Goal: Task Accomplishment & Management: Manage account settings

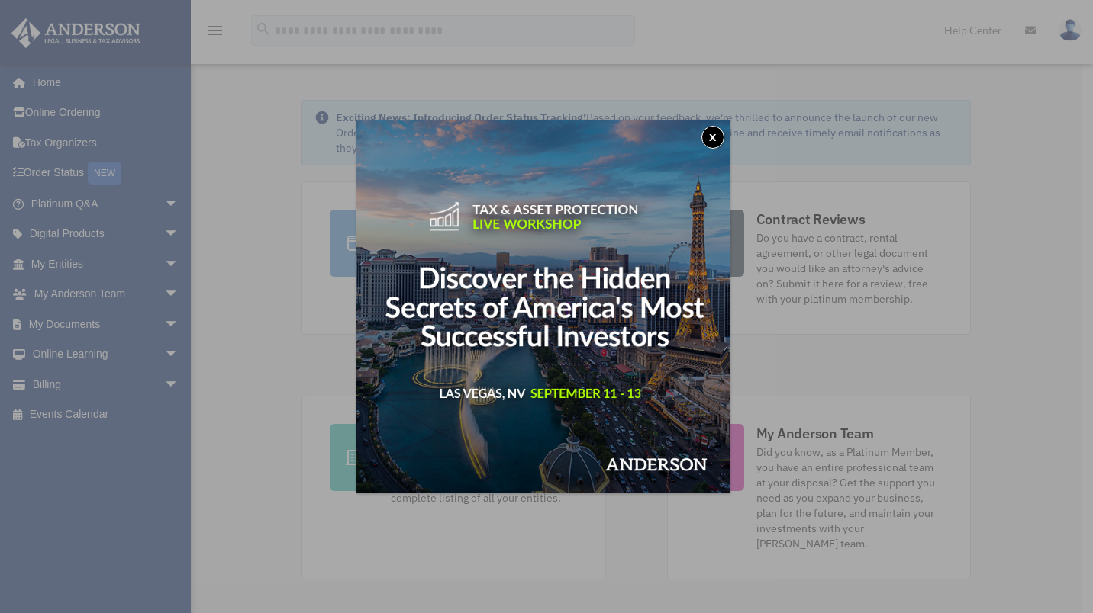
click at [54, 261] on div "x" at bounding box center [546, 306] width 1093 height 613
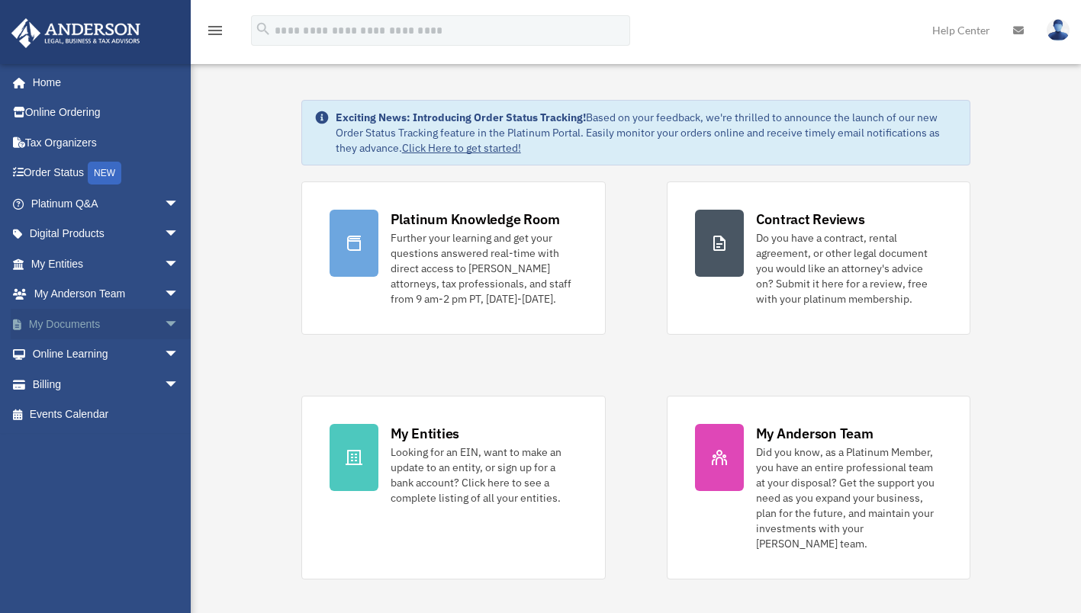
click at [164, 318] on span "arrow_drop_down" at bounding box center [179, 324] width 31 height 31
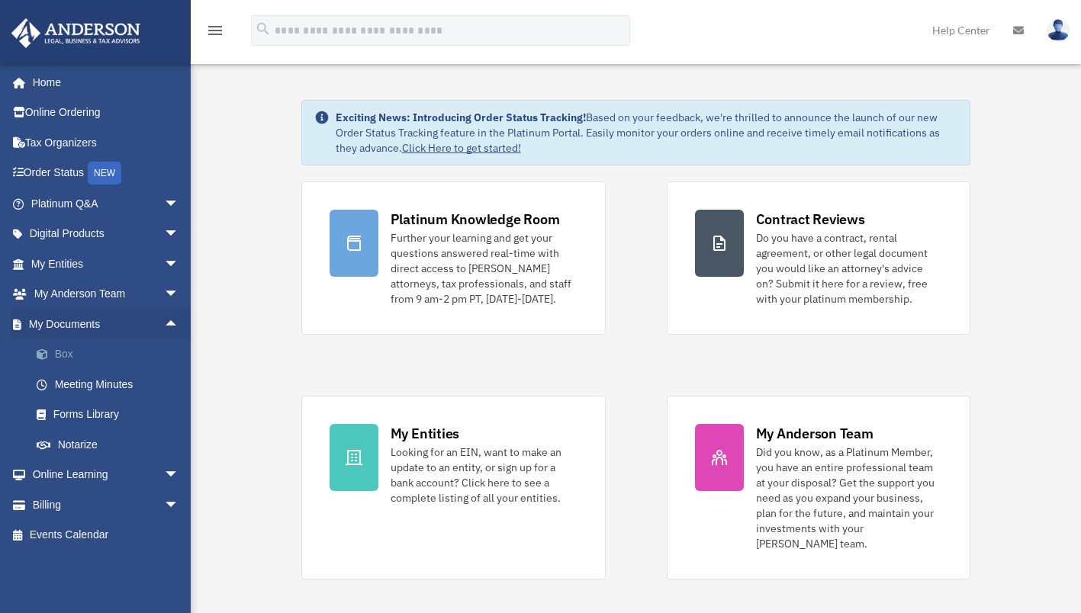
click at [65, 357] on link "Box" at bounding box center [111, 355] width 181 height 31
click at [164, 268] on span "arrow_drop_down" at bounding box center [179, 264] width 31 height 31
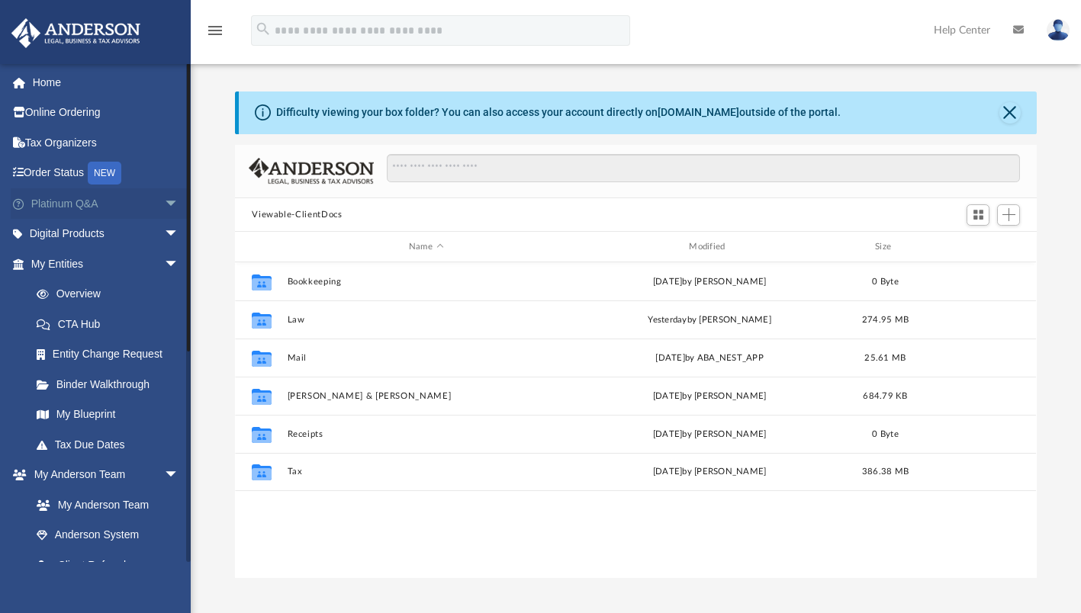
scroll to position [335, 790]
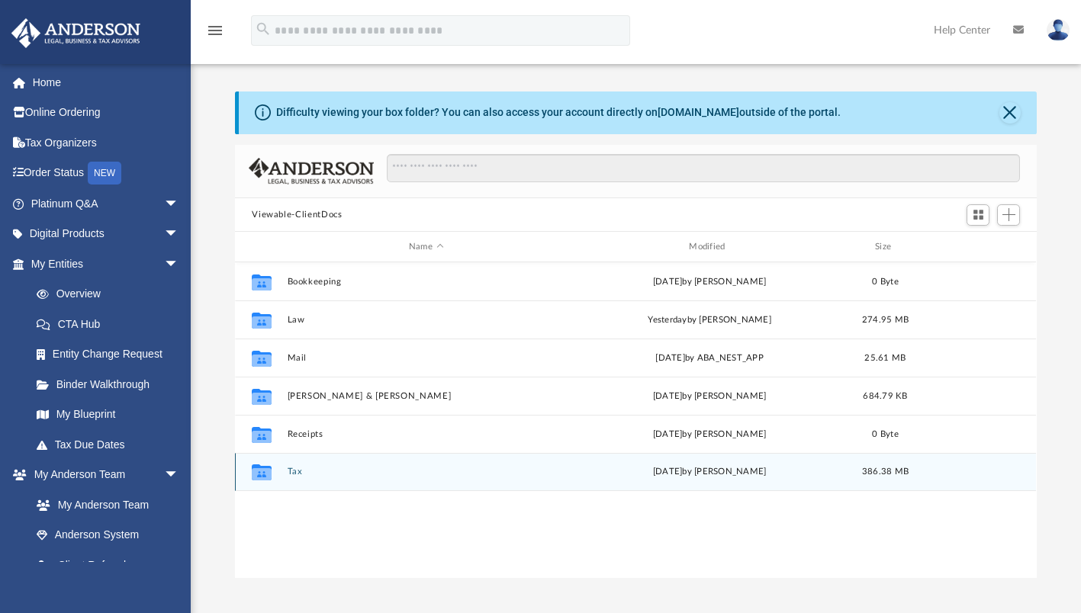
click at [293, 471] on button "Tax" at bounding box center [426, 473] width 277 height 10
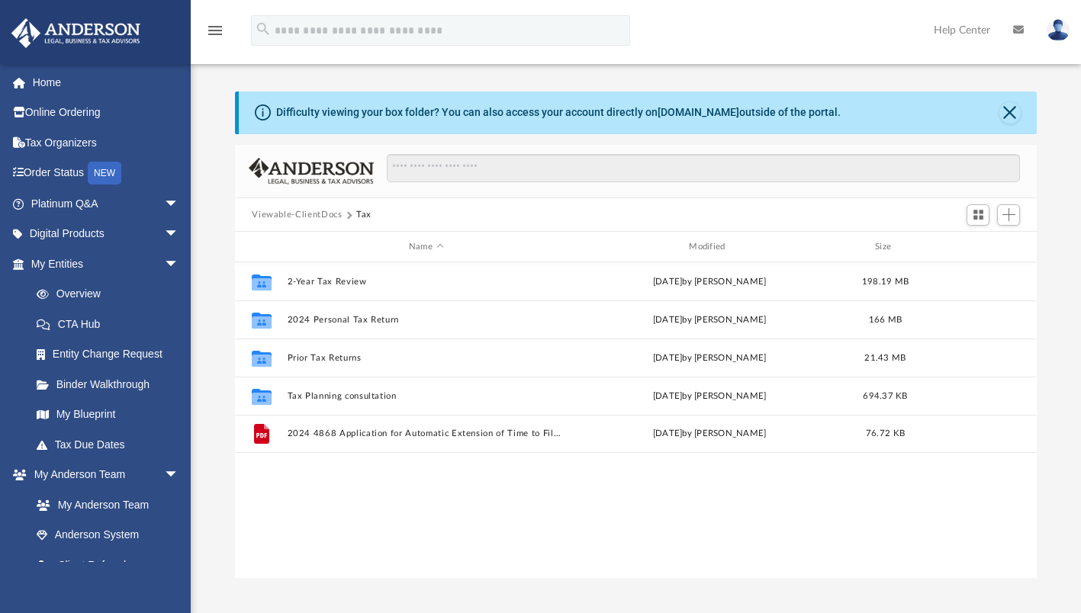
click at [313, 217] on button "Viewable-ClientDocs" at bounding box center [297, 215] width 90 height 14
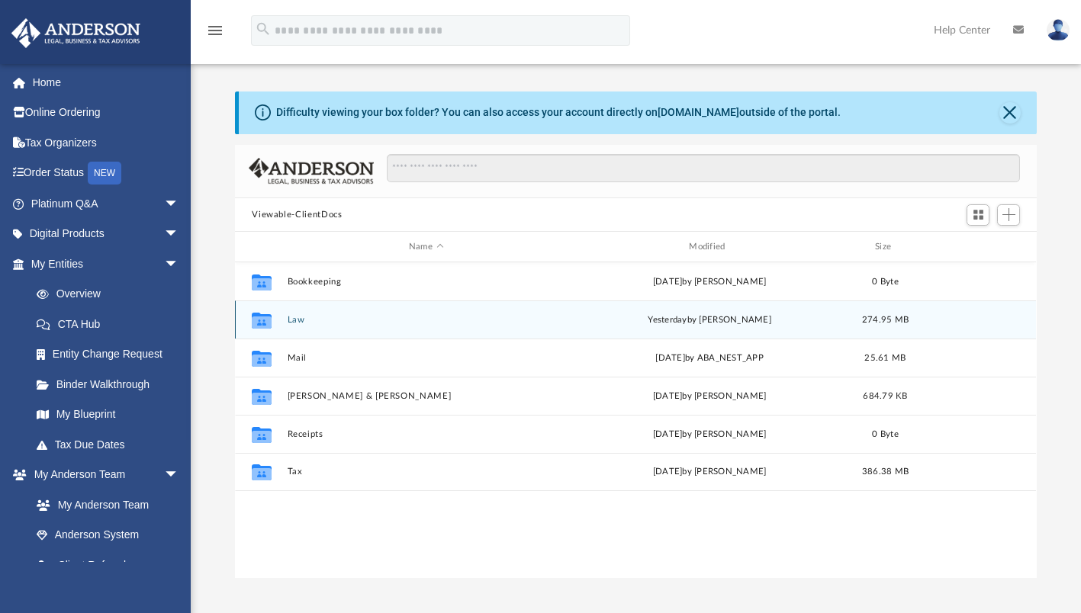
click at [294, 323] on button "Law" at bounding box center [426, 320] width 277 height 10
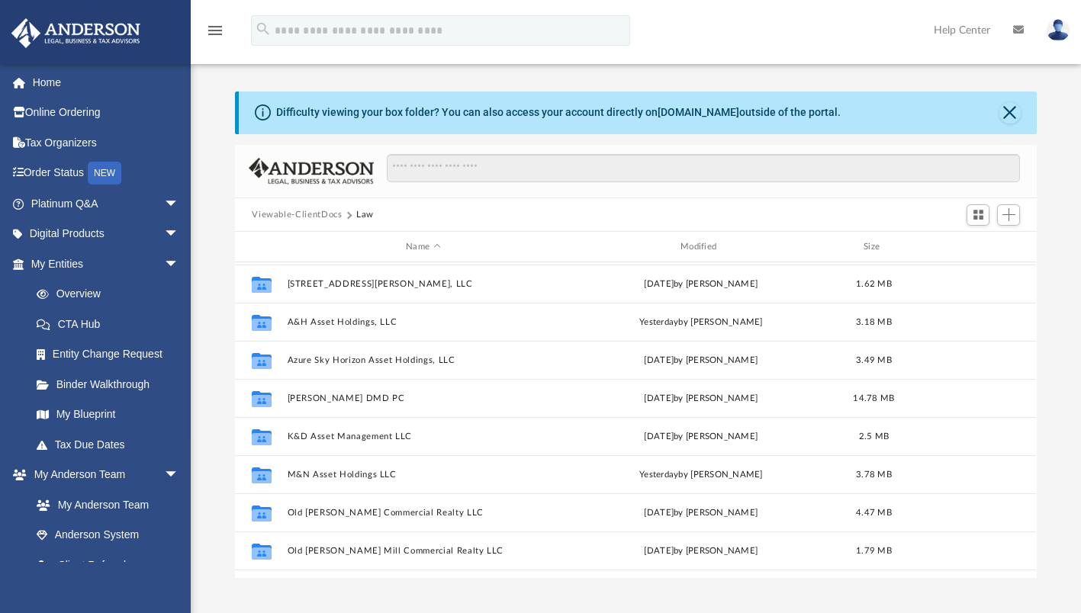
scroll to position [991, 0]
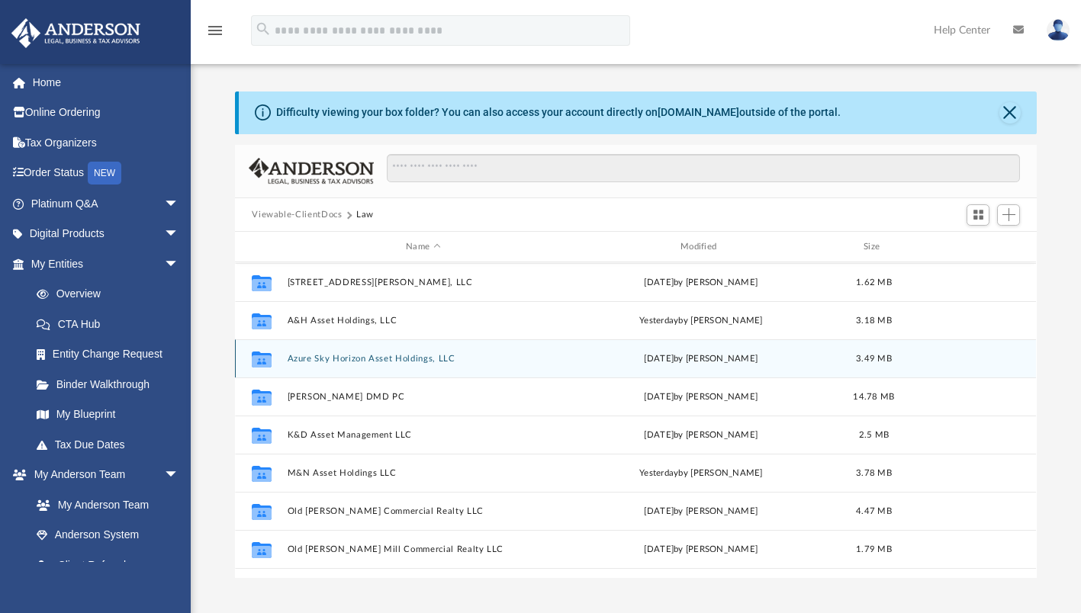
click at [294, 359] on button "Azure Sky Horizon Asset Holdings, LLC" at bounding box center [424, 359] width 272 height 10
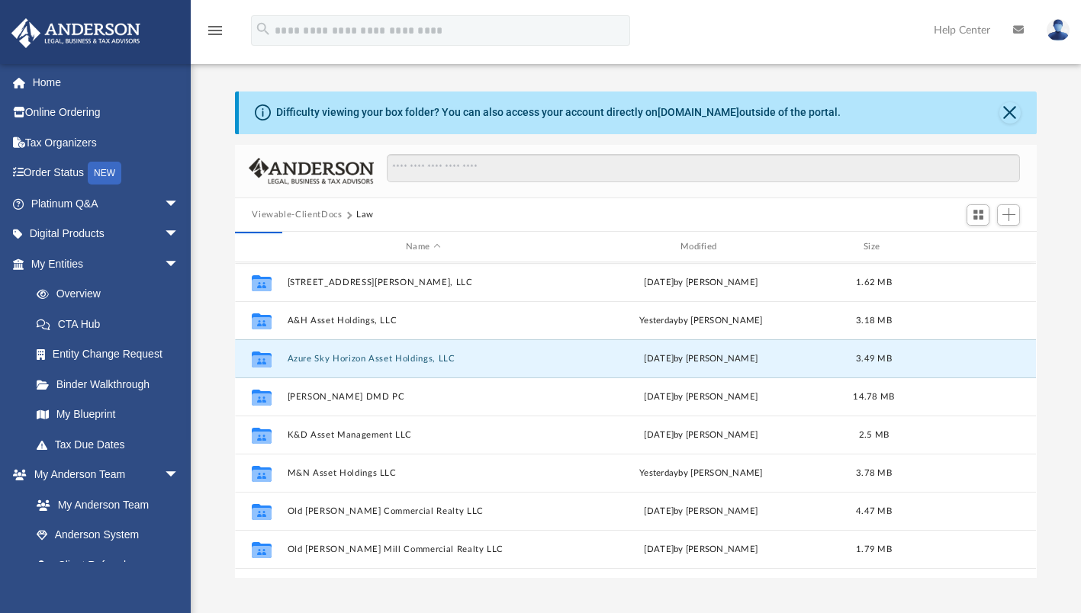
scroll to position [0, 0]
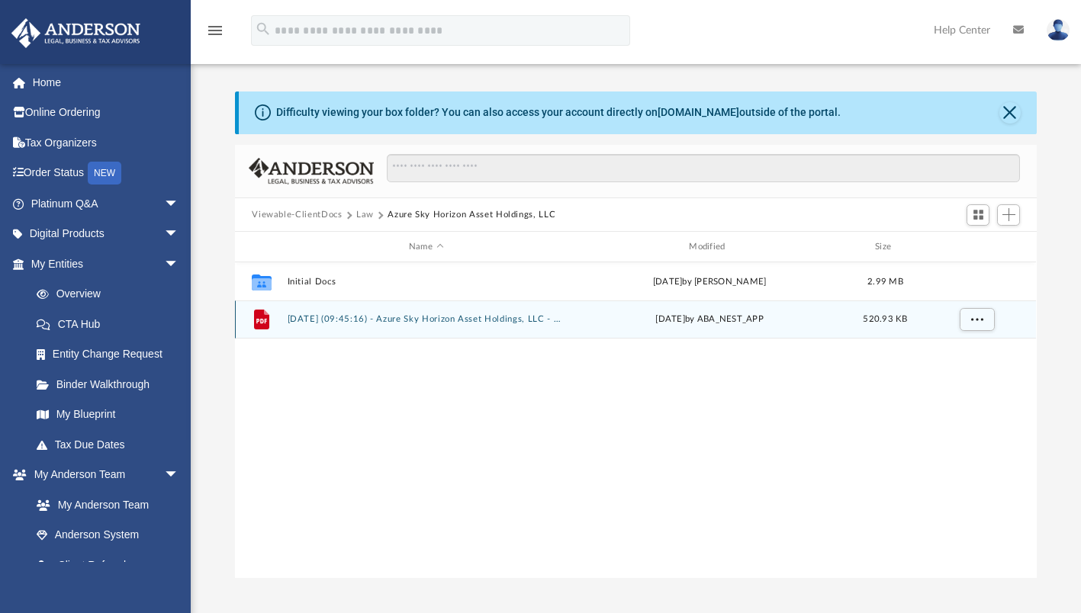
click at [354, 317] on button "2024.11.26 (09:45:16) - Azure Sky Horizon Asset Holdings, LLC - EIN Letter from…" at bounding box center [426, 320] width 277 height 10
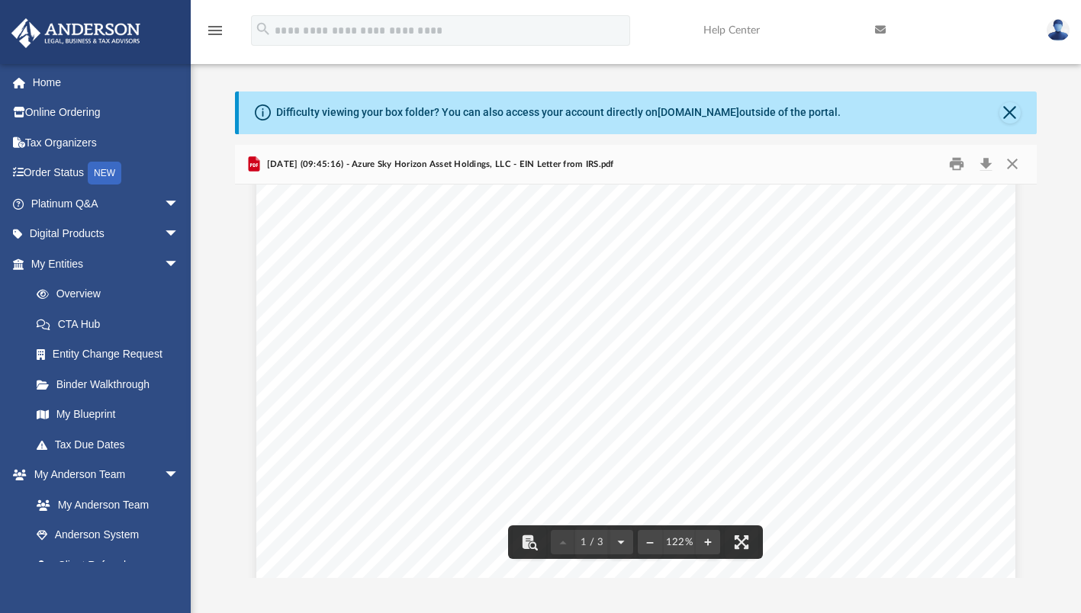
scroll to position [95, 0]
